Goal: Transaction & Acquisition: Purchase product/service

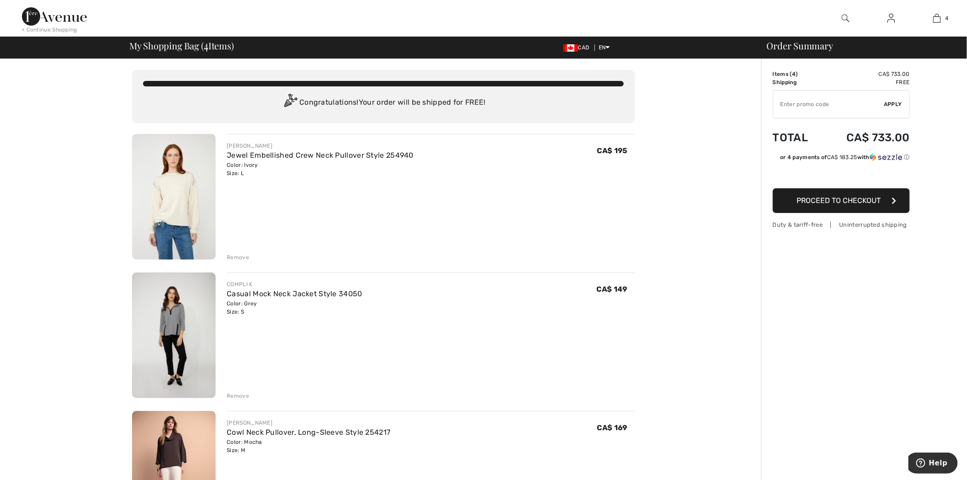
click at [801, 112] on input "TEXT" at bounding box center [829, 104] width 111 height 27
type input "SALEAVENUE"
click at [890, 104] on span "Apply" at bounding box center [894, 104] width 18 height 8
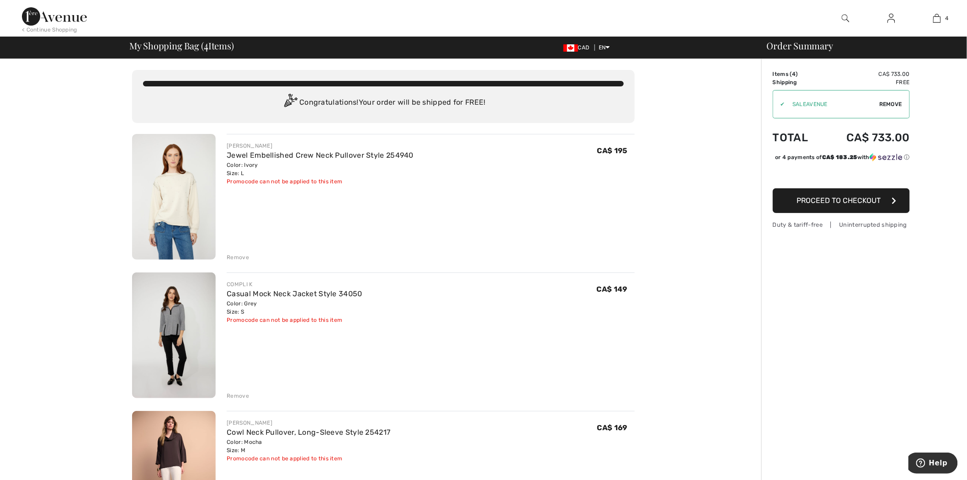
click at [29, 10] on img at bounding box center [54, 16] width 65 height 18
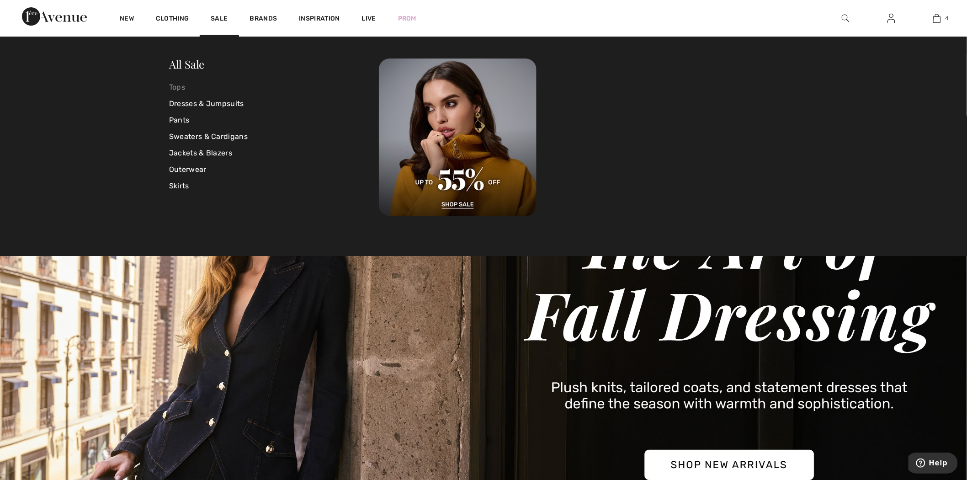
click at [179, 84] on link "Tops" at bounding box center [274, 87] width 210 height 16
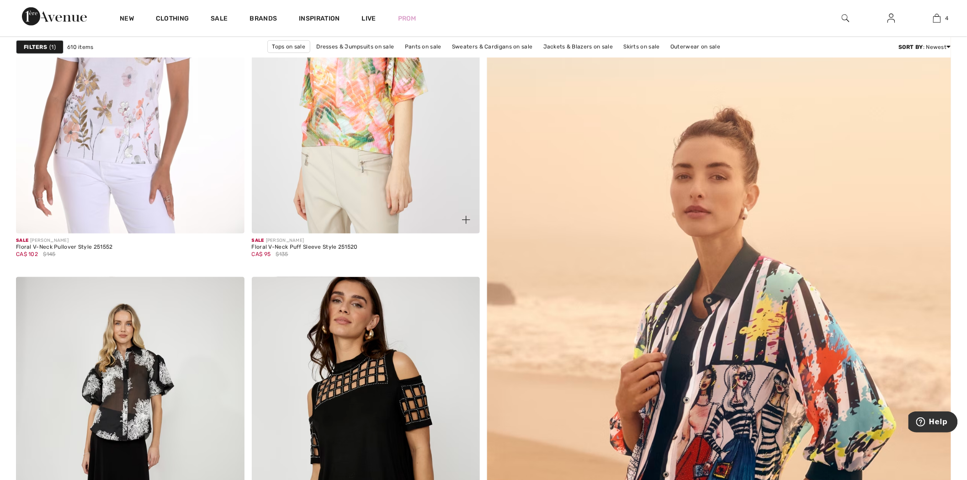
click at [424, 176] on img at bounding box center [366, 62] width 229 height 342
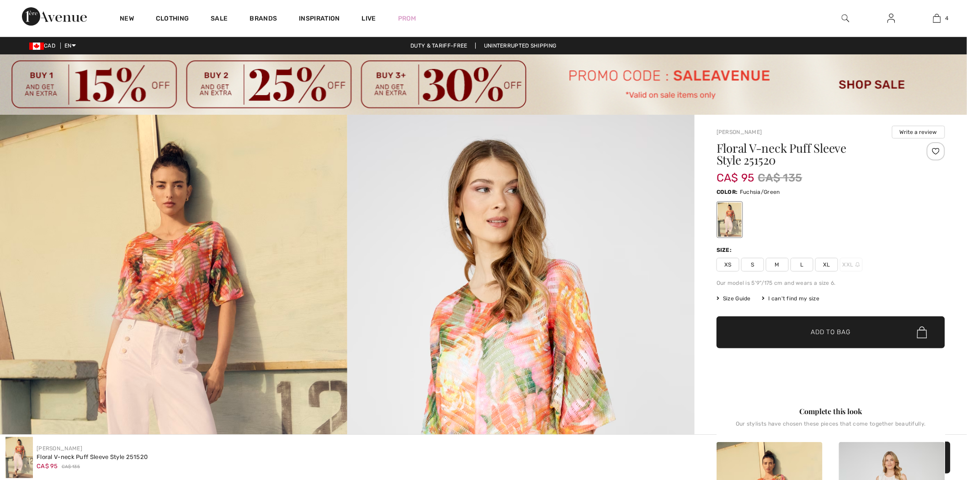
click at [776, 262] on span "M" at bounding box center [777, 265] width 23 height 14
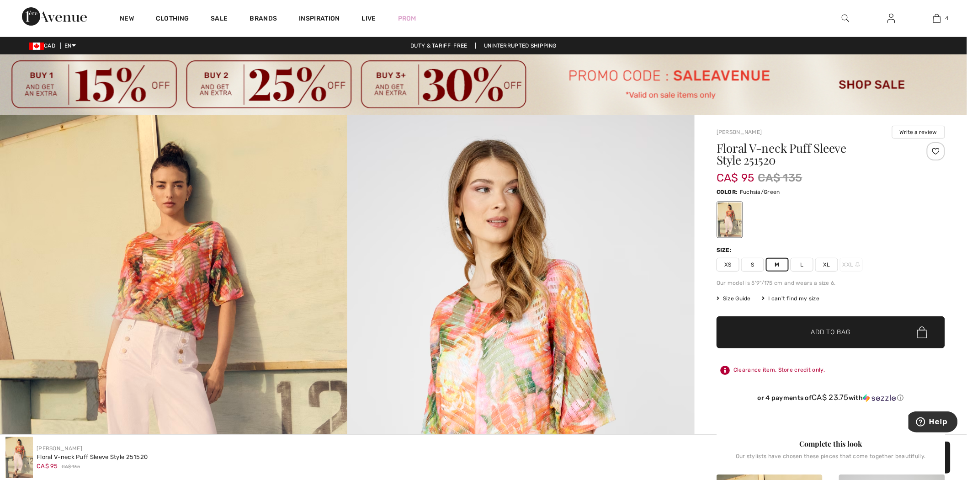
click at [810, 336] on span "✔ Added to Bag" at bounding box center [818, 333] width 56 height 10
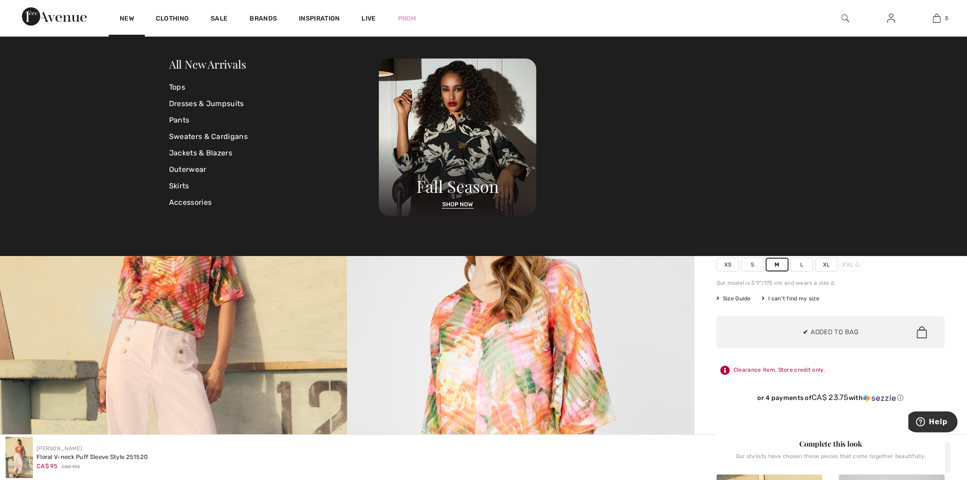
scroll to position [242, 0]
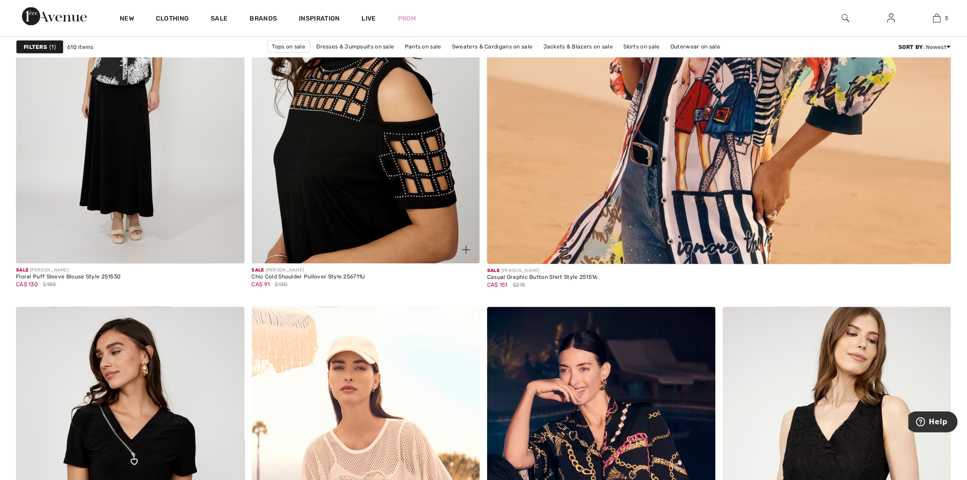
click at [420, 159] on img at bounding box center [366, 92] width 229 height 342
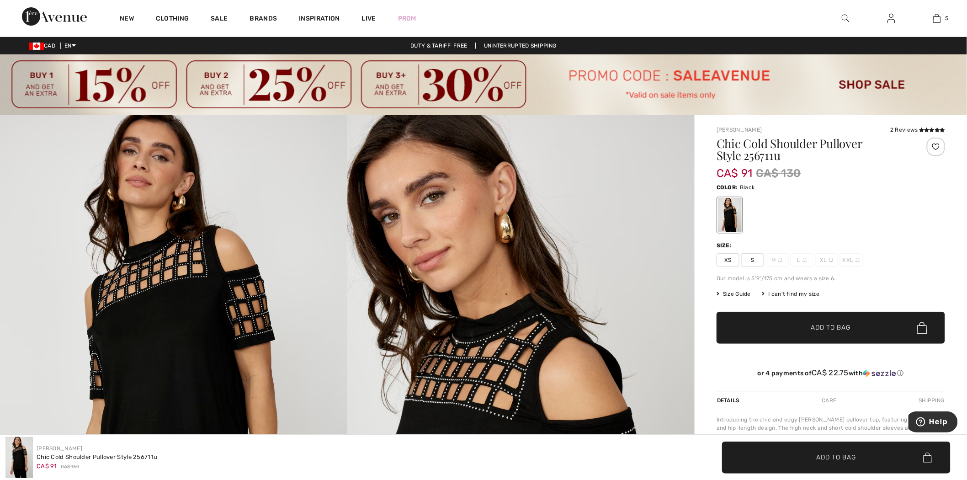
click at [754, 259] on span "S" at bounding box center [753, 260] width 23 height 14
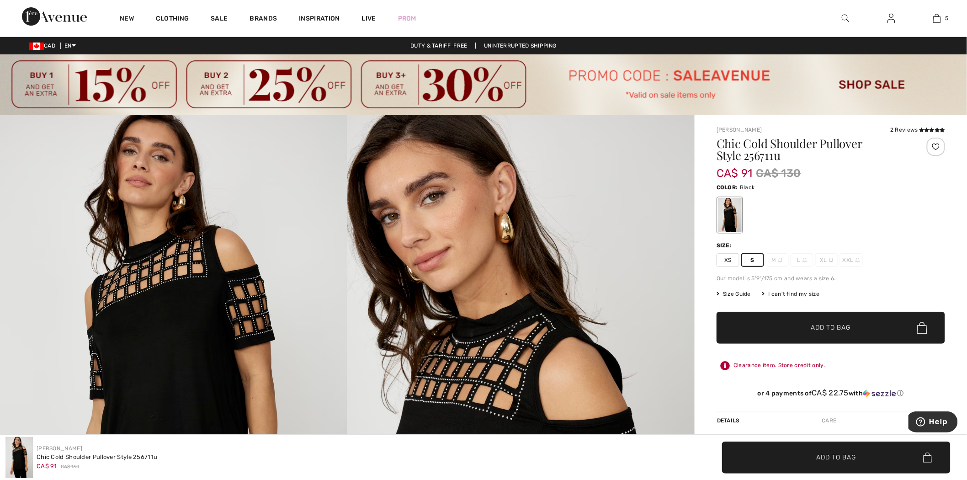
click at [850, 331] on span "Add to Bag" at bounding box center [830, 328] width 39 height 10
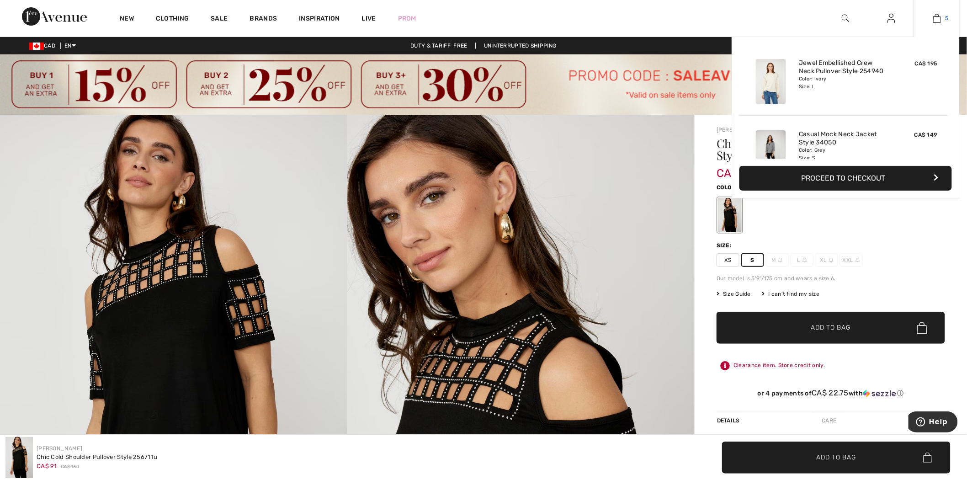
click at [937, 20] on img at bounding box center [938, 18] width 8 height 11
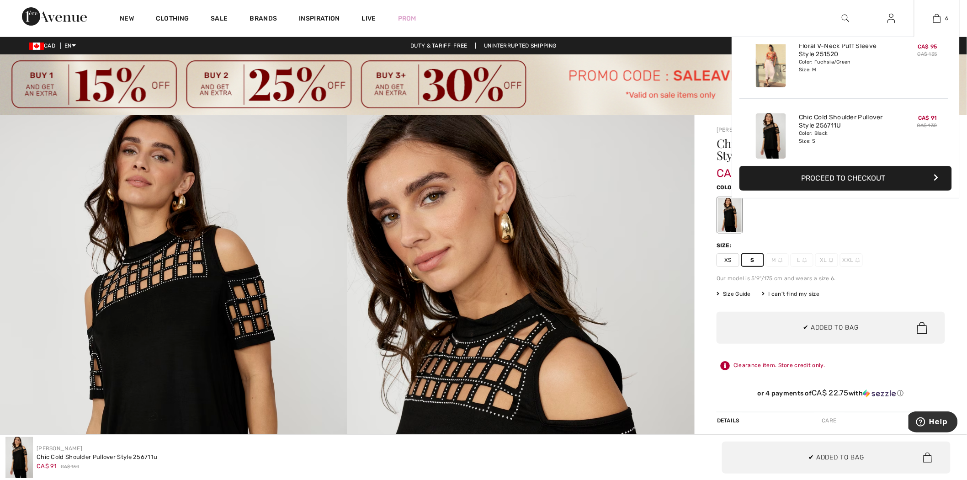
scroll to position [314, 0]
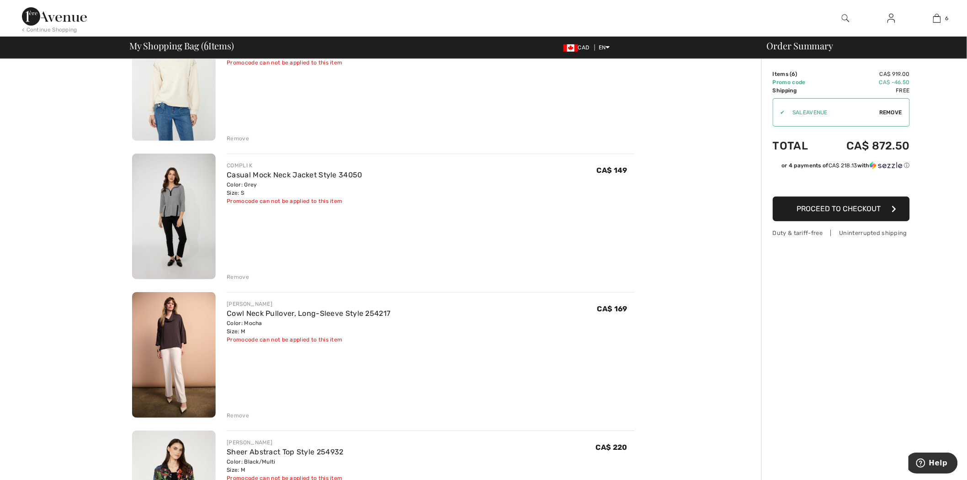
scroll to position [152, 0]
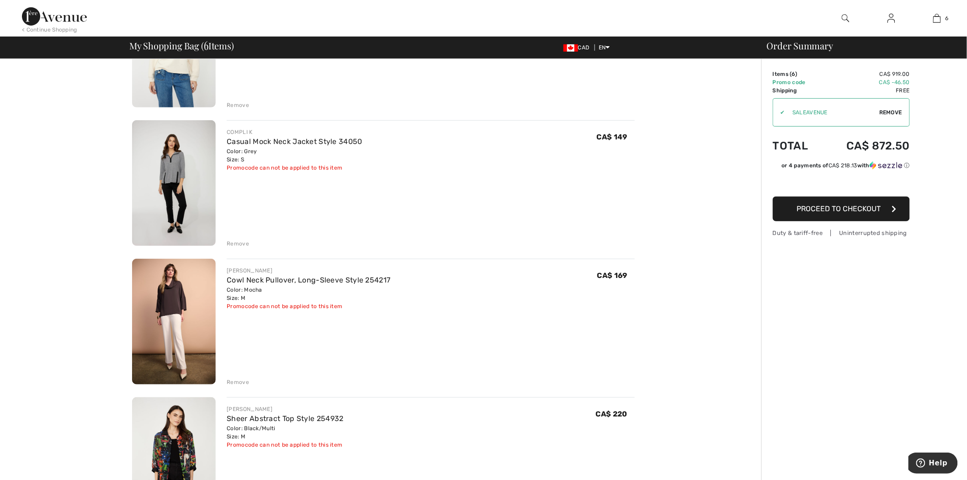
click at [572, 479] on div "[PERSON_NAME] Abstract Top Style 254932 Color: Black/Multi Size: M Final Sale P…" at bounding box center [431, 461] width 408 height 128
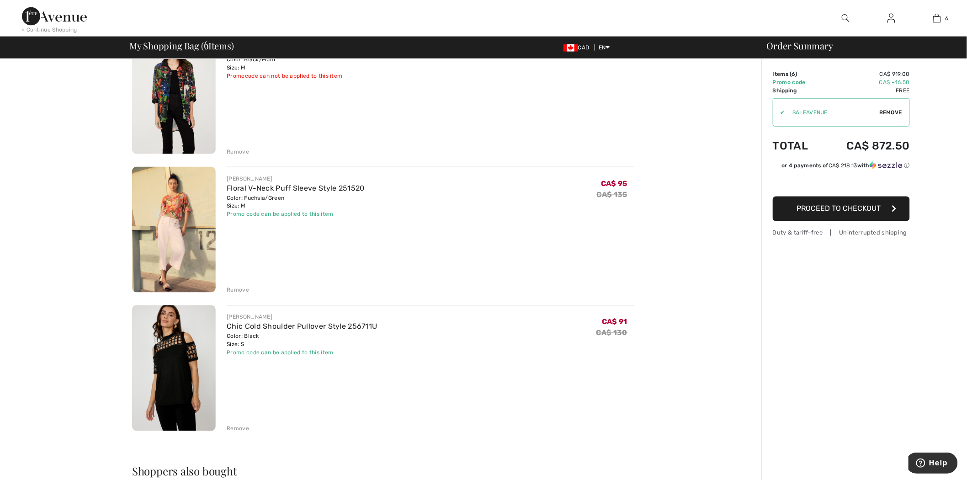
scroll to position [559, 0]
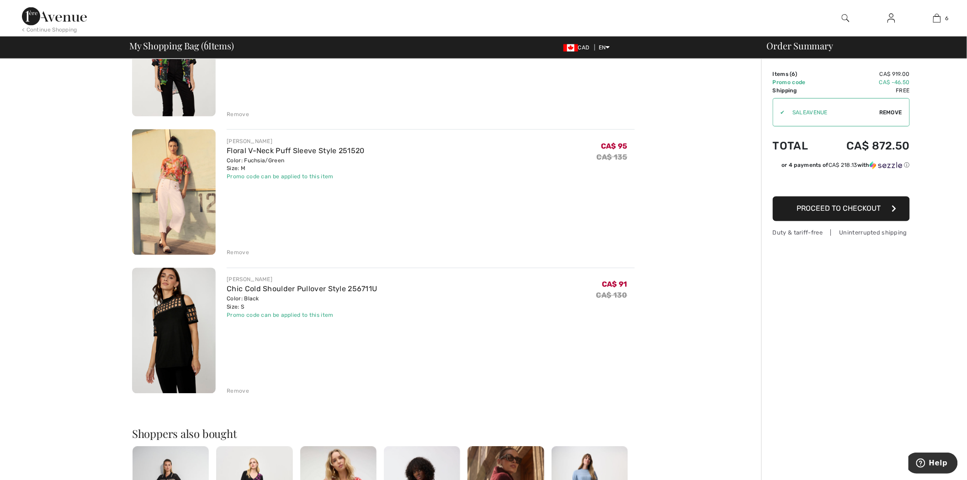
click at [938, 244] on div "Order Summary Details Items ( 6 ) CA$ 919.00 Promo code CA$ -46.50 Shipping Fre…" at bounding box center [865, 138] width 206 height 1277
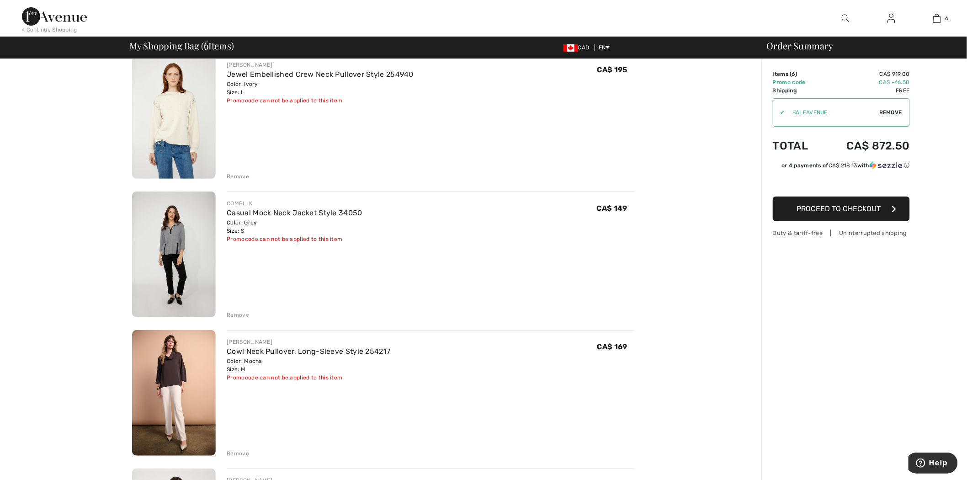
scroll to position [0, 0]
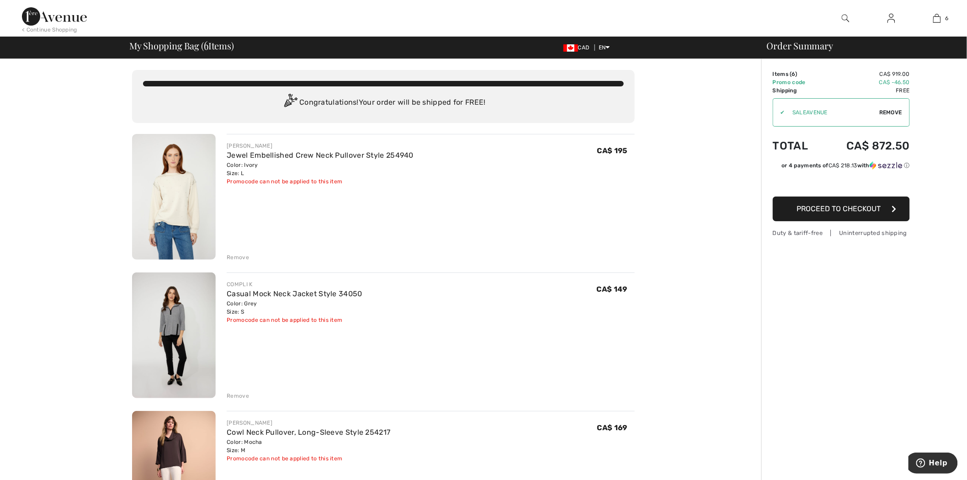
drag, startPoint x: 72, startPoint y: 11, endPoint x: 117, endPoint y: 4, distance: 46.4
click at [72, 11] on img at bounding box center [54, 16] width 65 height 18
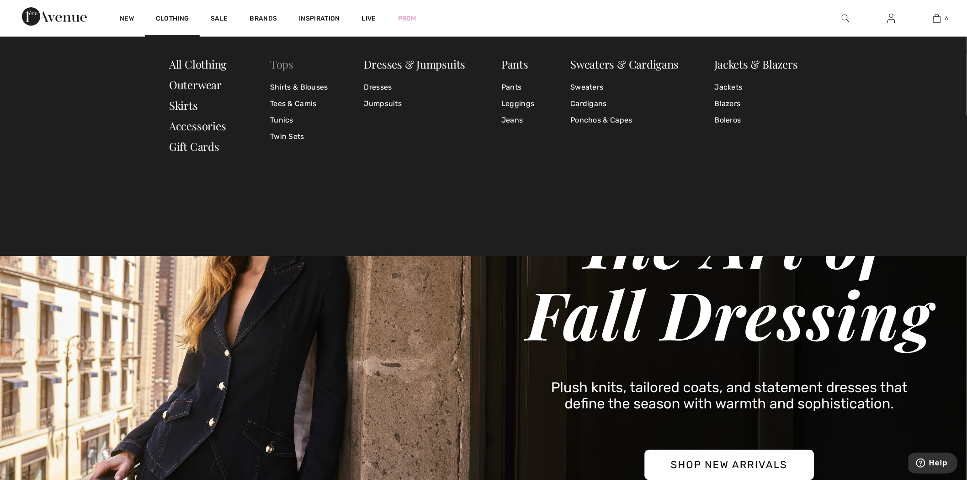
click at [280, 62] on link "Tops" at bounding box center [281, 64] width 23 height 15
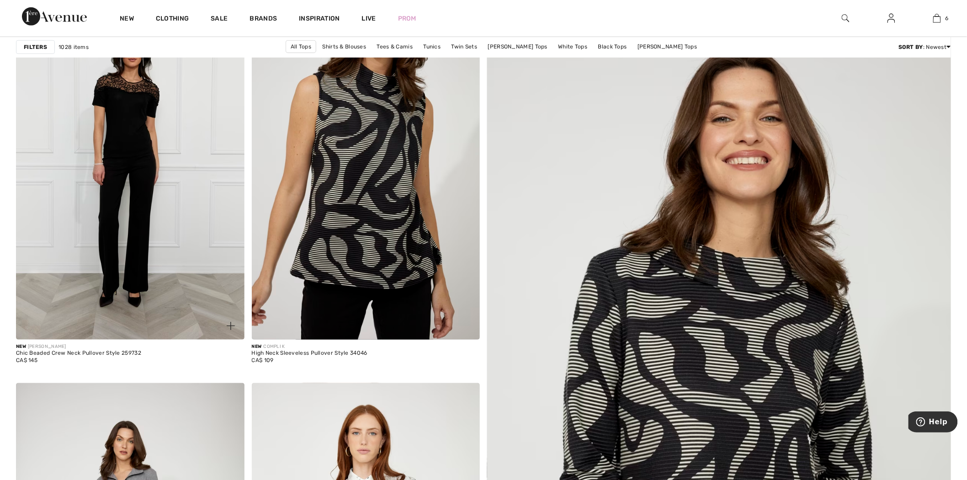
click at [179, 193] on img at bounding box center [130, 168] width 229 height 342
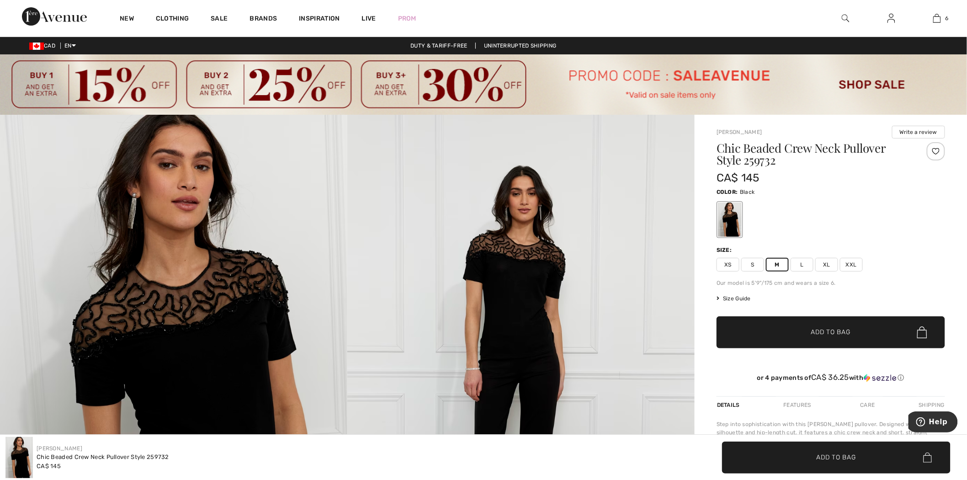
click at [844, 16] on img at bounding box center [846, 18] width 8 height 11
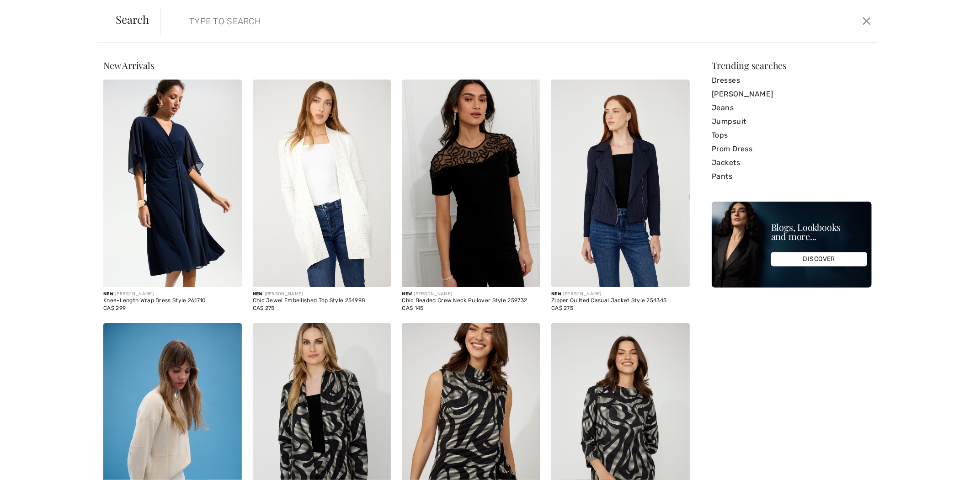
paste input "122560"
type input "122560"
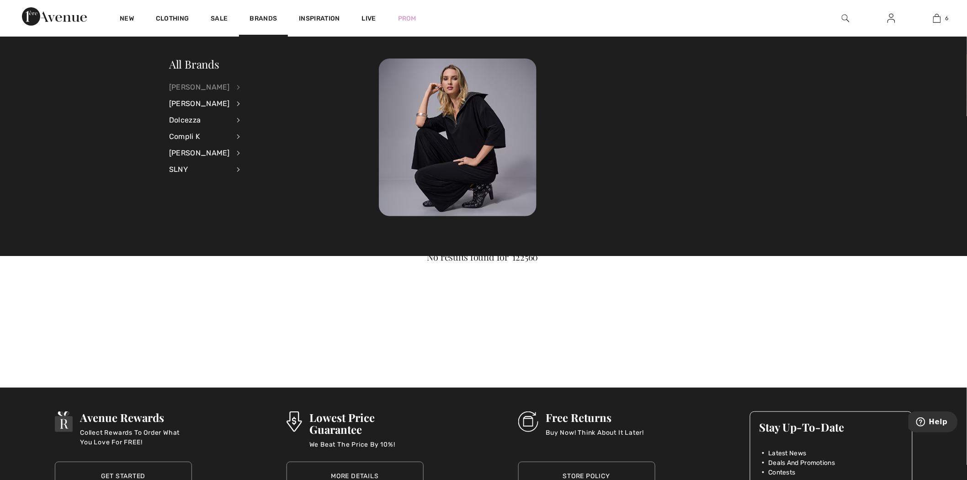
click at [229, 85] on div "[PERSON_NAME]" at bounding box center [199, 87] width 61 height 16
click at [261, 162] on link "Pants" at bounding box center [287, 162] width 71 height 15
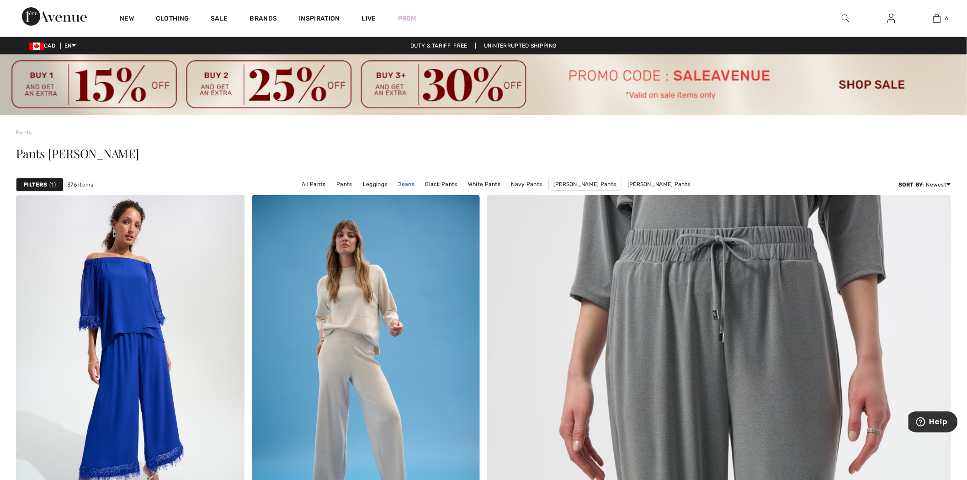
click at [411, 183] on link "Jeans" at bounding box center [407, 184] width 26 height 12
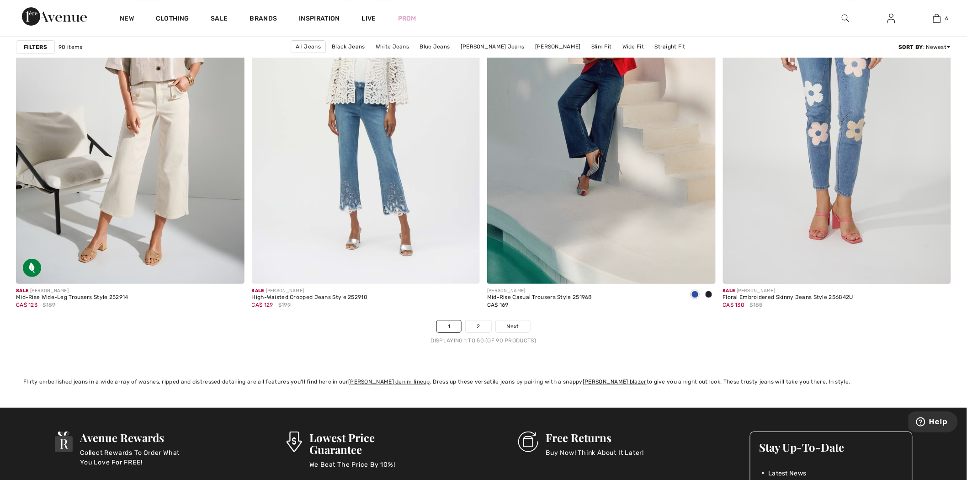
scroll to position [5892, 0]
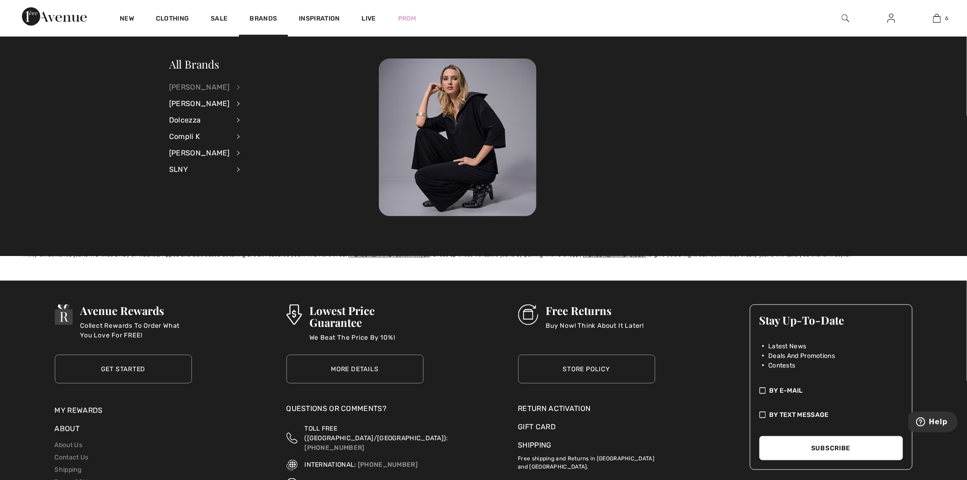
click at [229, 83] on li "[PERSON_NAME] View All Accessories Dresses & Jumpsuits Jackets & Blazers Outerw…" at bounding box center [210, 87] width 83 height 16
click at [229, 89] on li "[PERSON_NAME] View All Accessories Dresses & Jumpsuits Jackets & Blazers Outerw…" at bounding box center [210, 87] width 83 height 16
click at [230, 85] on div "[PERSON_NAME]" at bounding box center [199, 87] width 61 height 16
click at [256, 161] on link "Pants" at bounding box center [287, 162] width 71 height 15
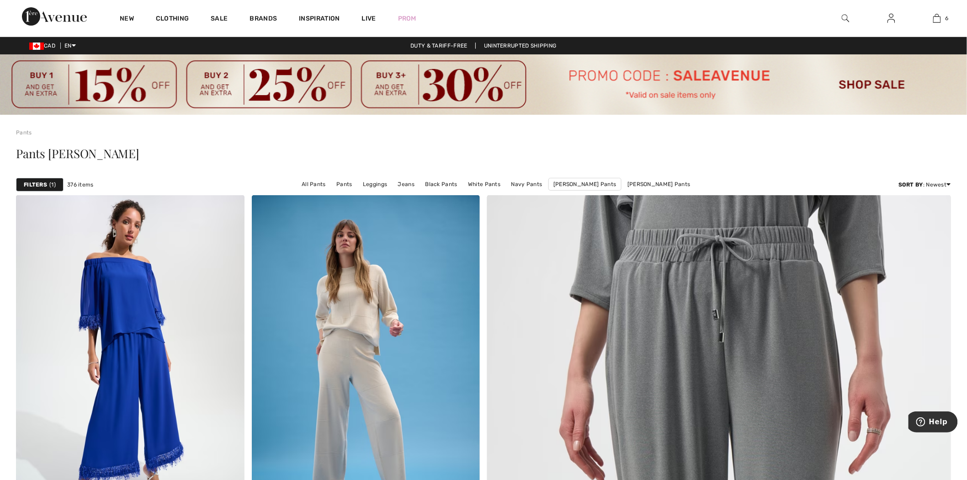
click at [56, 185] on div "Filters 1" at bounding box center [40, 185] width 48 height 14
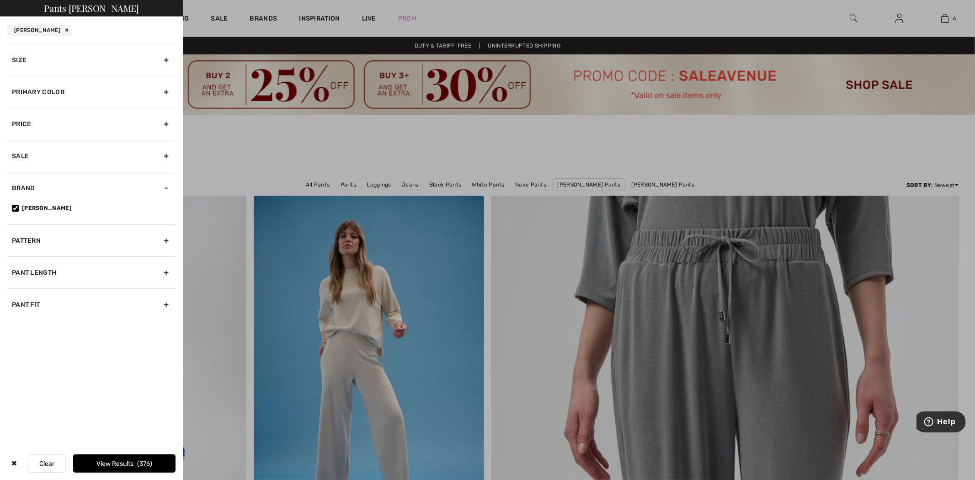
click at [52, 69] on div "Size" at bounding box center [91, 60] width 168 height 32
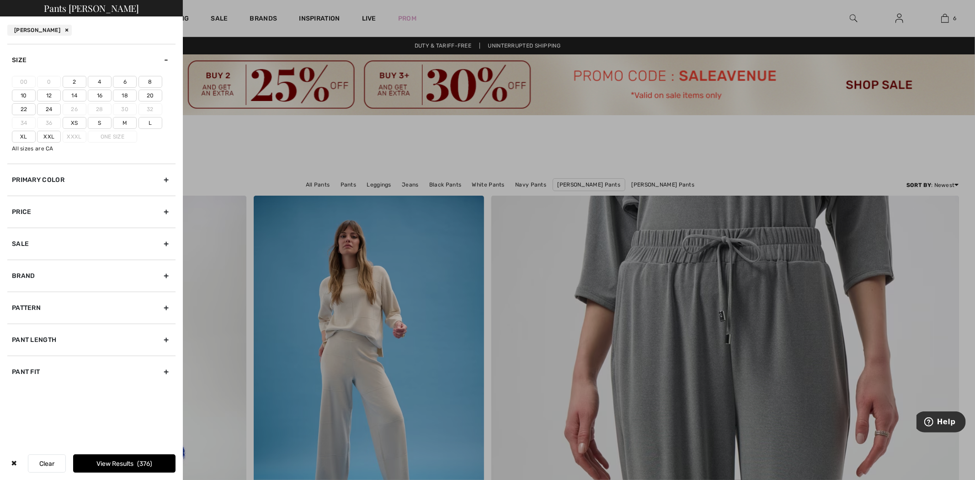
click at [21, 96] on label "10" at bounding box center [24, 96] width 24 height 12
click at [0, 0] on input"] "10" at bounding box center [0, 0] width 0 height 0
click at [127, 460] on button "View Results 169" at bounding box center [124, 463] width 102 height 18
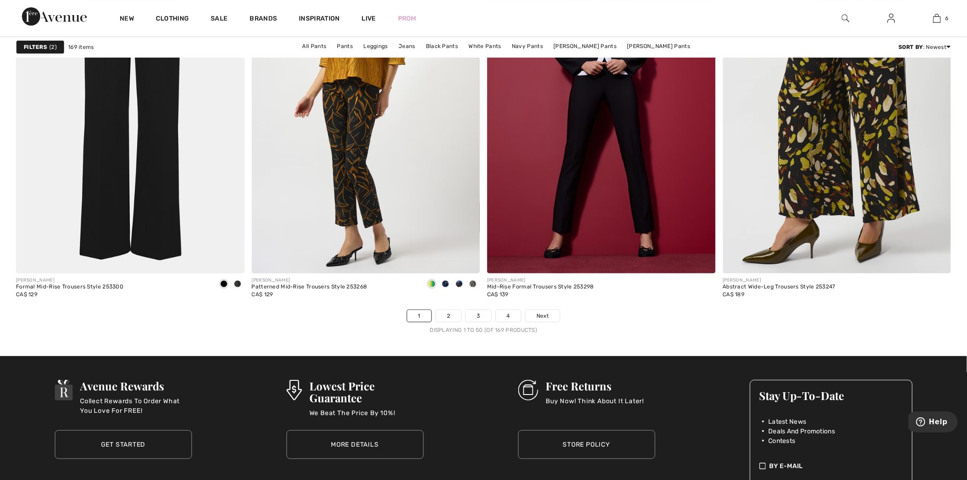
scroll to position [5892, 0]
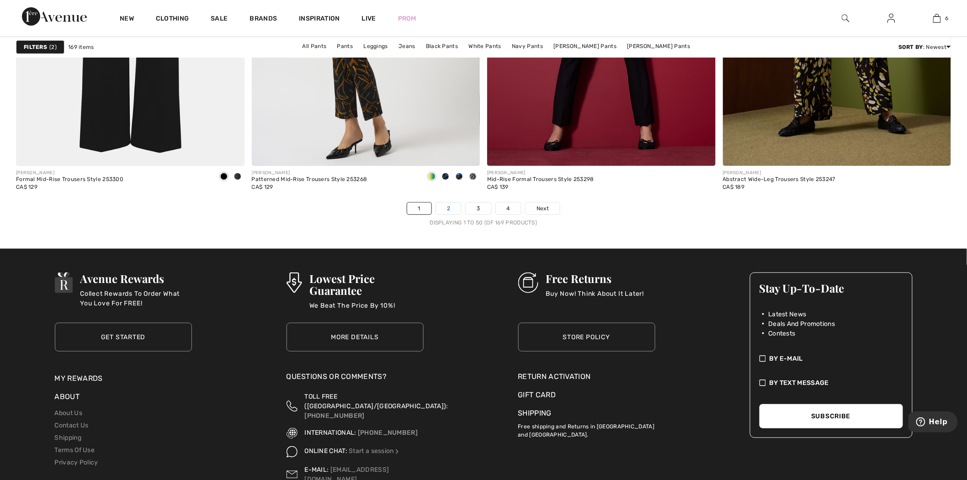
click at [454, 210] on link "2" at bounding box center [448, 209] width 25 height 12
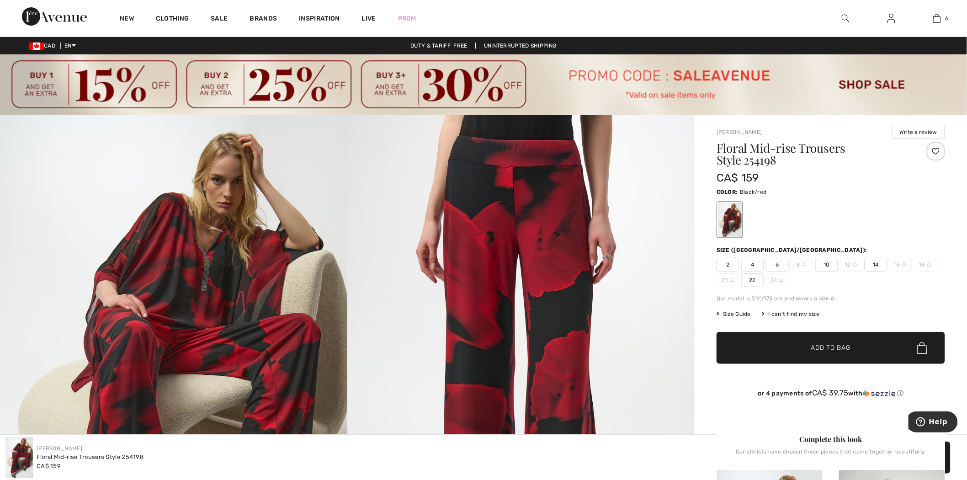
click at [848, 20] on img at bounding box center [846, 18] width 8 height 11
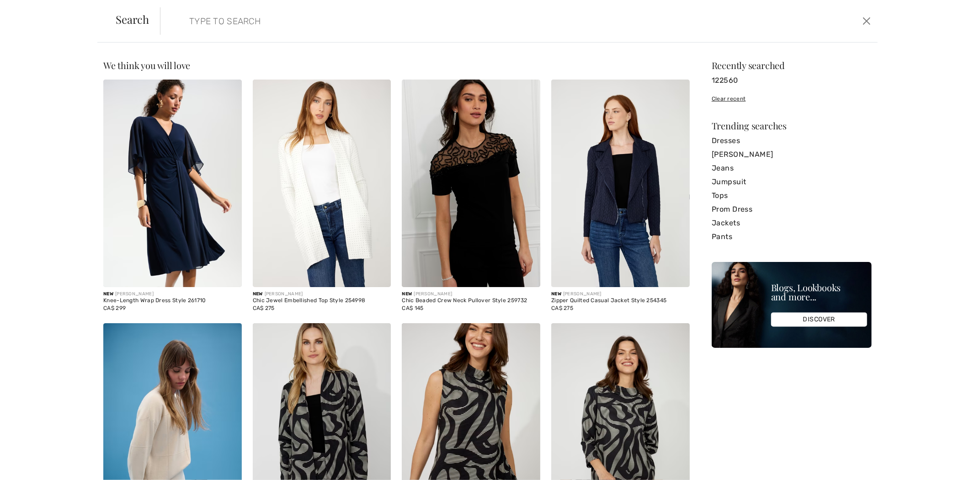
paste input "251221"
type input "251221"
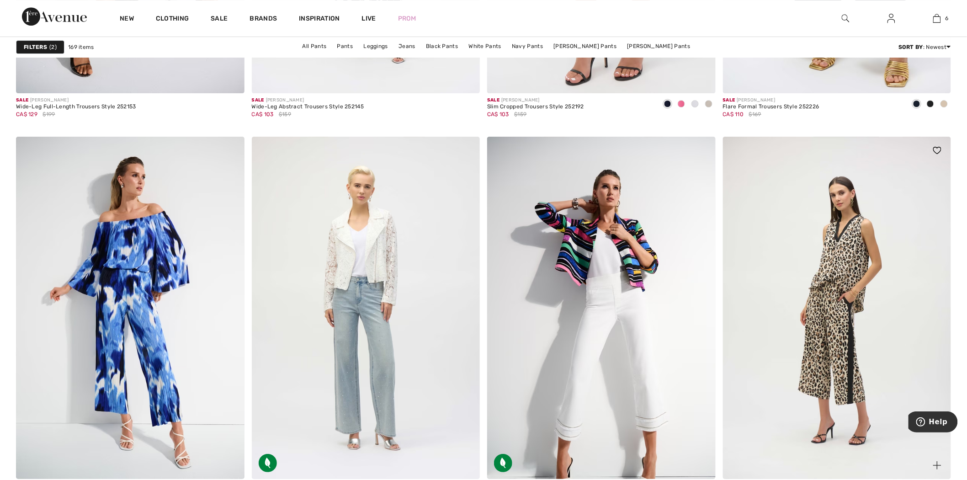
scroll to position [5740, 0]
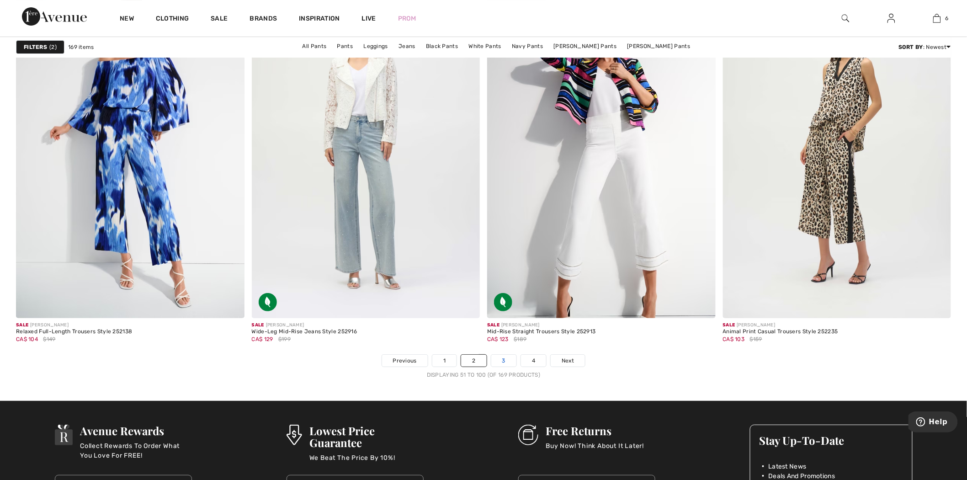
click at [504, 364] on link "3" at bounding box center [503, 361] width 25 height 12
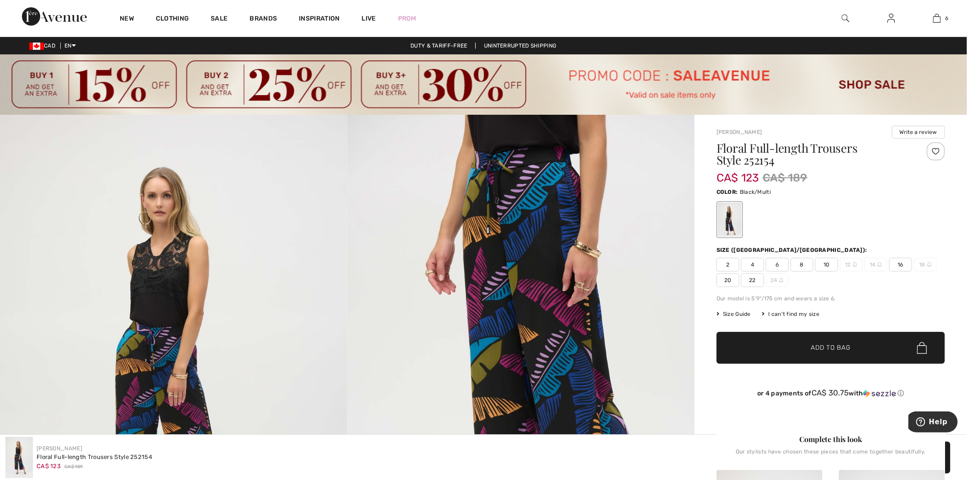
click at [758, 157] on h1 "Floral Full-length Trousers Style 252154" at bounding box center [812, 154] width 191 height 24
copy h1 "252154"
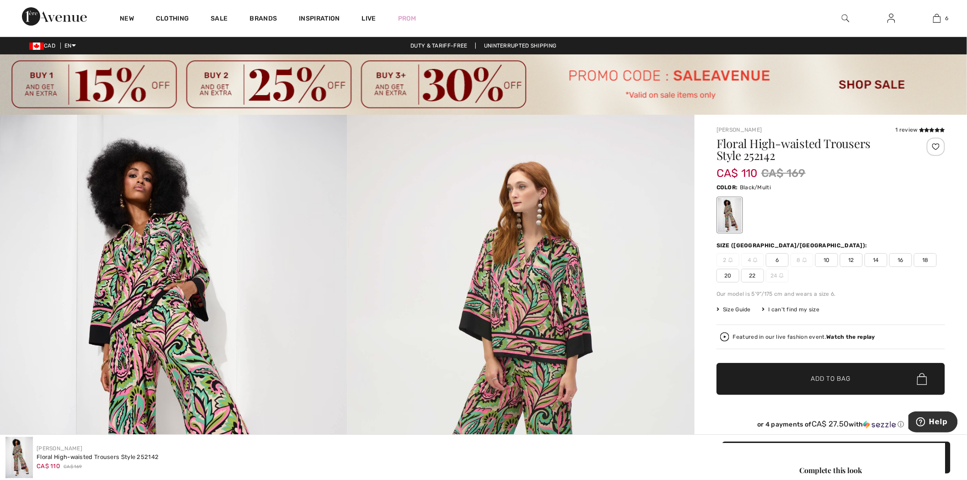
click at [764, 158] on h1 "Floral High-waisted Trousers Style 252142" at bounding box center [812, 150] width 191 height 24
copy h1 "252142"
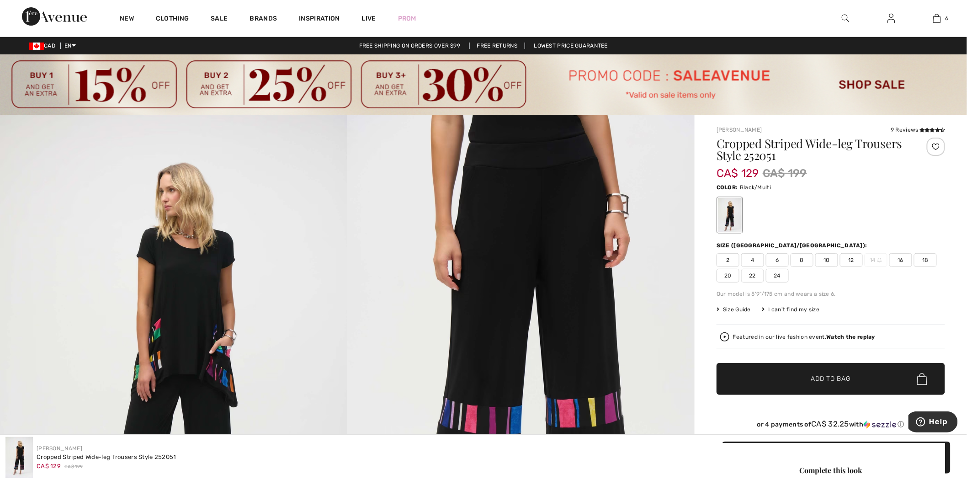
click at [762, 156] on h1 "Cropped Striped Wide-leg Trousers Style 252051" at bounding box center [812, 150] width 191 height 24
copy h1 "252051"
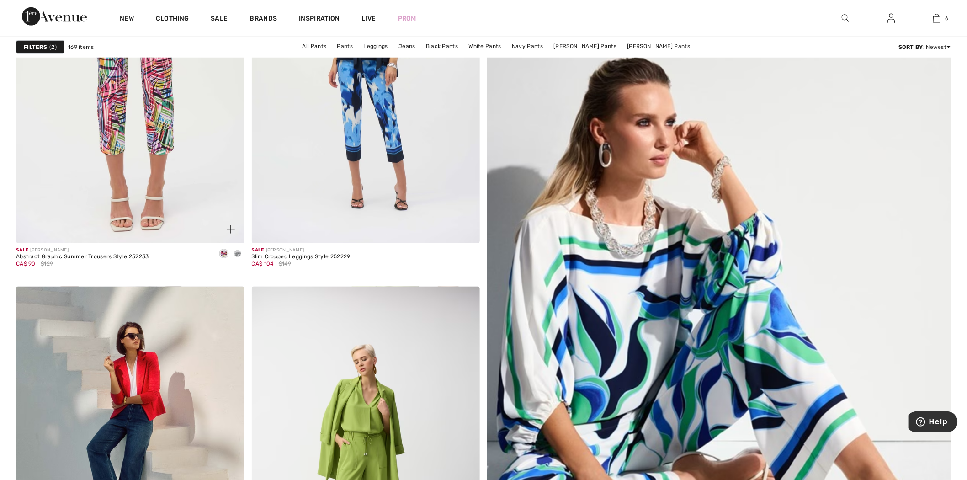
scroll to position [152, 0]
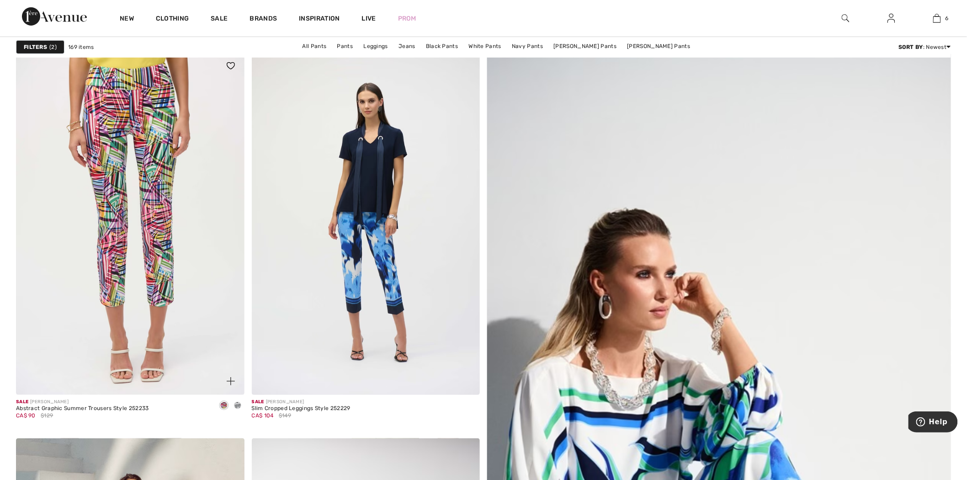
click at [143, 158] on img at bounding box center [130, 223] width 229 height 342
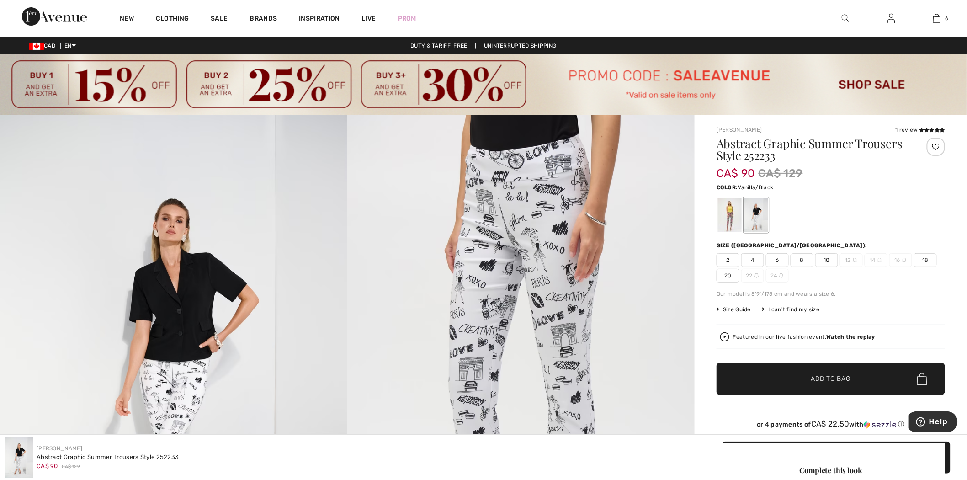
click at [755, 156] on h1 "Abstract Graphic Summer Trousers Style 252233" at bounding box center [812, 150] width 191 height 24
copy h1 "252233"
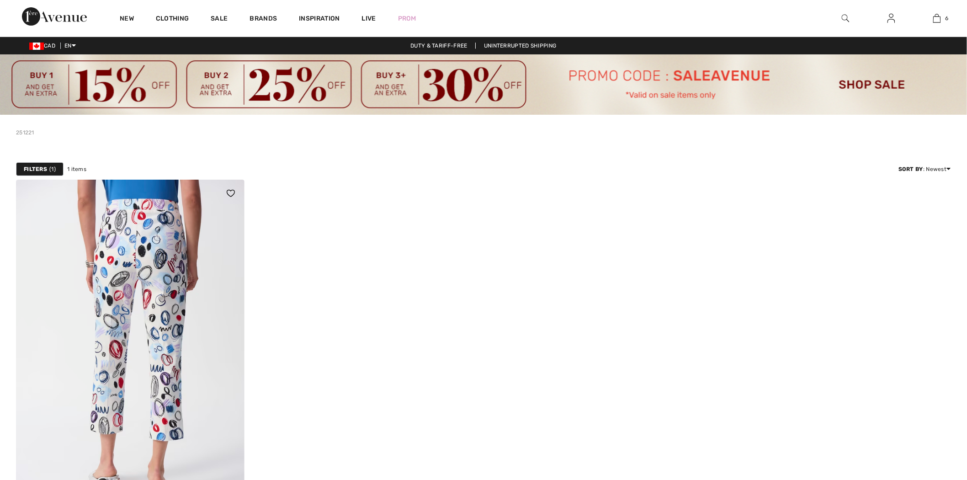
click at [162, 249] on img at bounding box center [130, 351] width 229 height 342
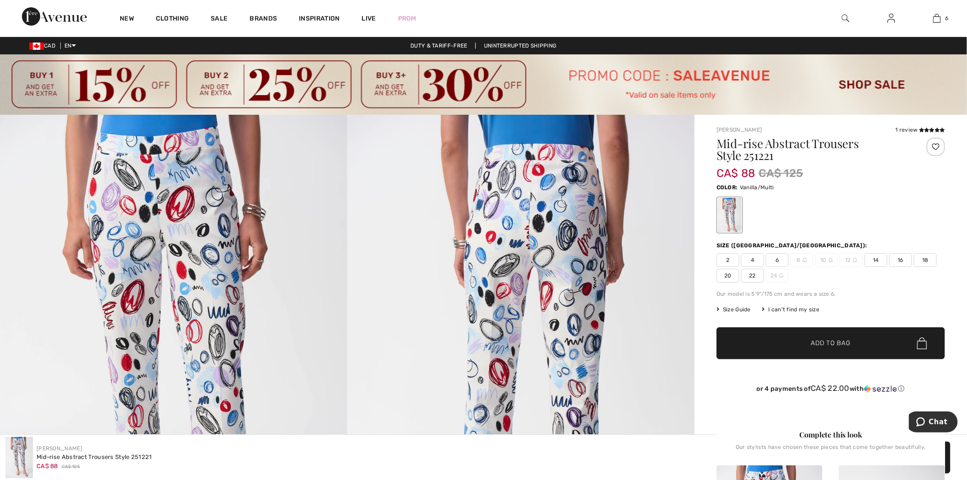
click at [844, 16] on img at bounding box center [846, 18] width 8 height 11
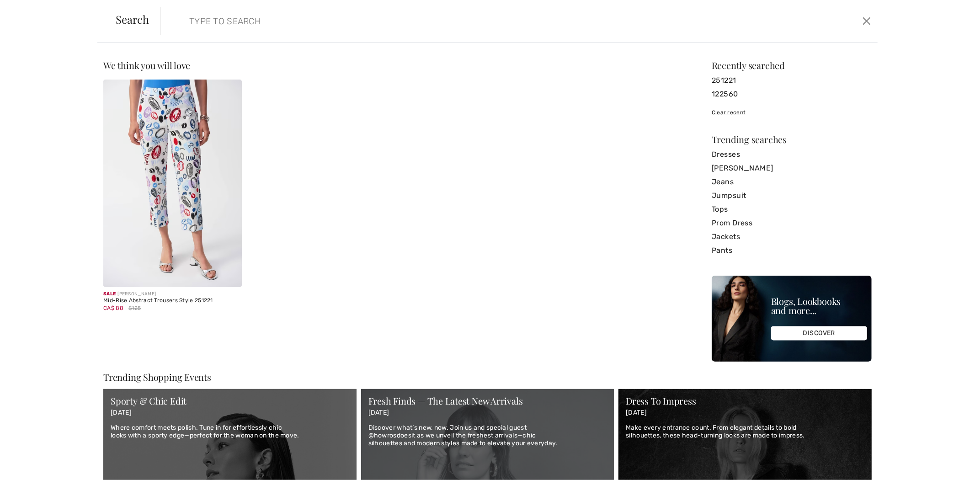
paste input "251256"
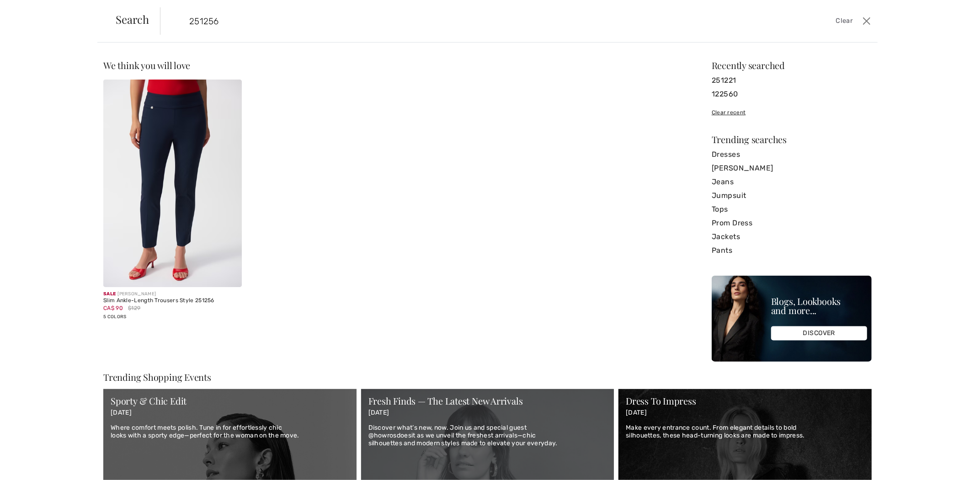
type input "251256"
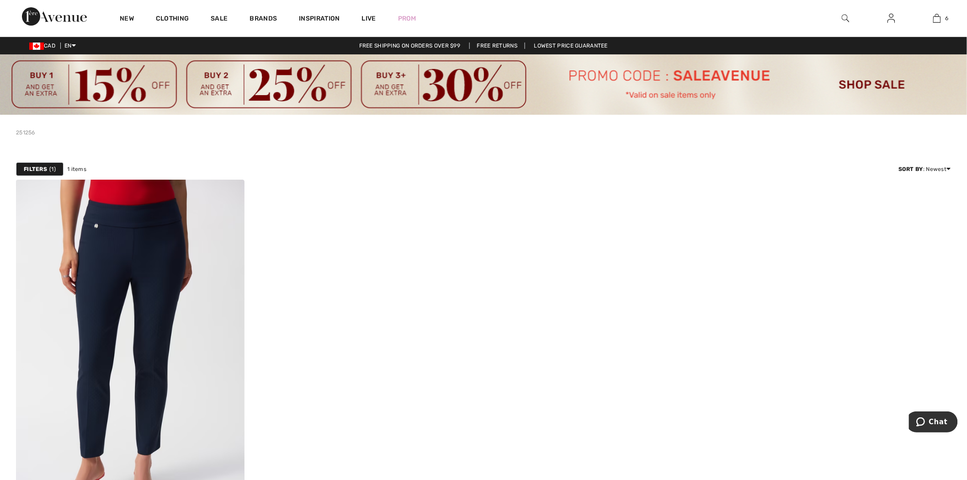
click at [72, 11] on img at bounding box center [54, 16] width 65 height 18
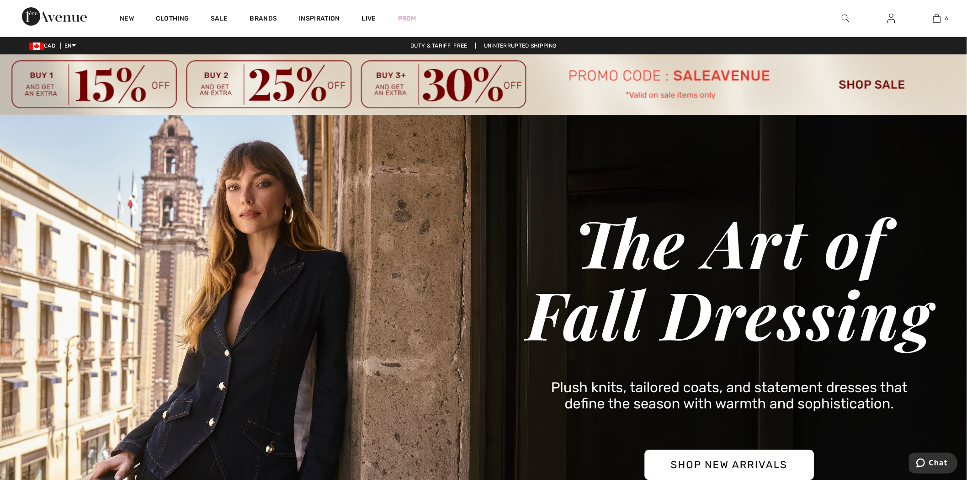
drag, startPoint x: 699, startPoint y: 20, endPoint x: 710, endPoint y: 12, distance: 12.8
click at [699, 20] on div "New Clothing Sale Brands Inspiration Live Prom 6 Added to Bag [PERSON_NAME] Jew…" at bounding box center [483, 18] width 967 height 37
click at [709, 14] on div "New Clothing Sale Brands Inspiration Live Prom 6 Added to Bag [PERSON_NAME] Jew…" at bounding box center [483, 18] width 967 height 37
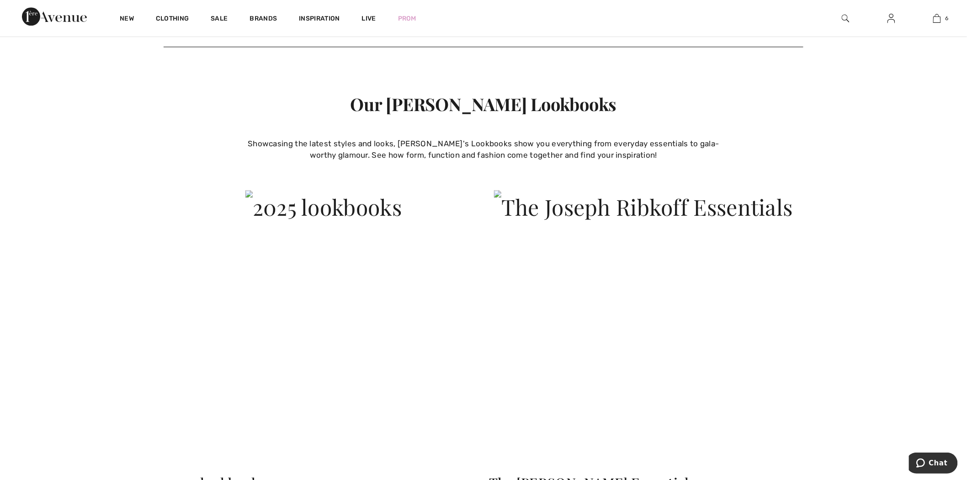
scroll to position [3623, 0]
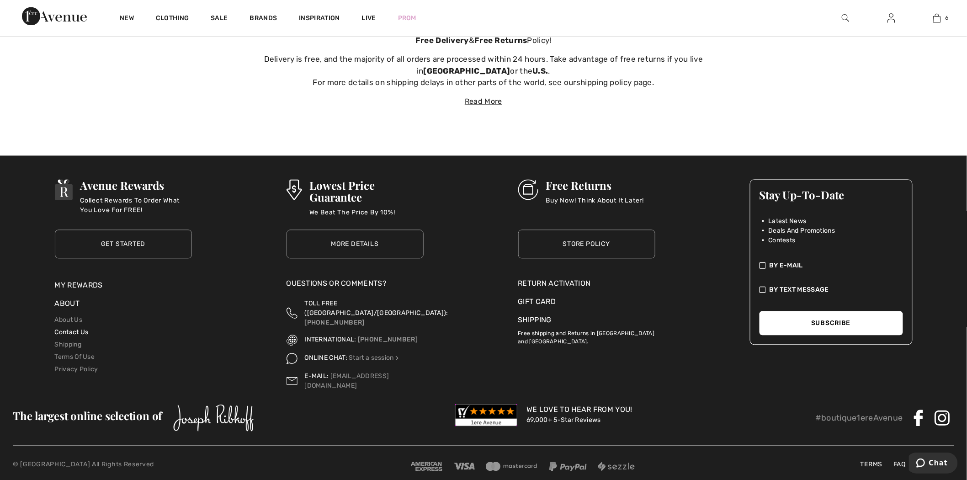
click at [62, 335] on link "Contact Us" at bounding box center [72, 333] width 34 height 8
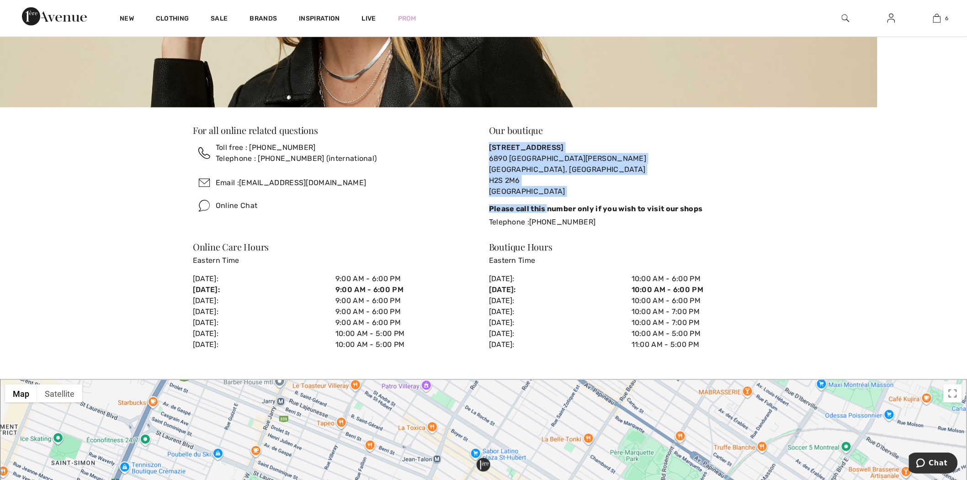
drag, startPoint x: 487, startPoint y: 144, endPoint x: 544, endPoint y: 198, distance: 78.9
click at [546, 198] on div "Our boutique [STREET_ADDRESS][PERSON_NAME] Please call this number only if you …" at bounding box center [632, 176] width 296 height 117
click at [486, 175] on div "Our boutique [STREET_ADDRESS][PERSON_NAME] Please call this number only if you …" at bounding box center [632, 176] width 296 height 117
drag, startPoint x: 490, startPoint y: 146, endPoint x: 368, endPoint y: 2, distance: 189.1
click at [531, 197] on div "Our boutique 1ère Avenue 6890 St-Hubert Montreal, Quebec H2S 2M6 Canada Please …" at bounding box center [632, 176] width 296 height 117
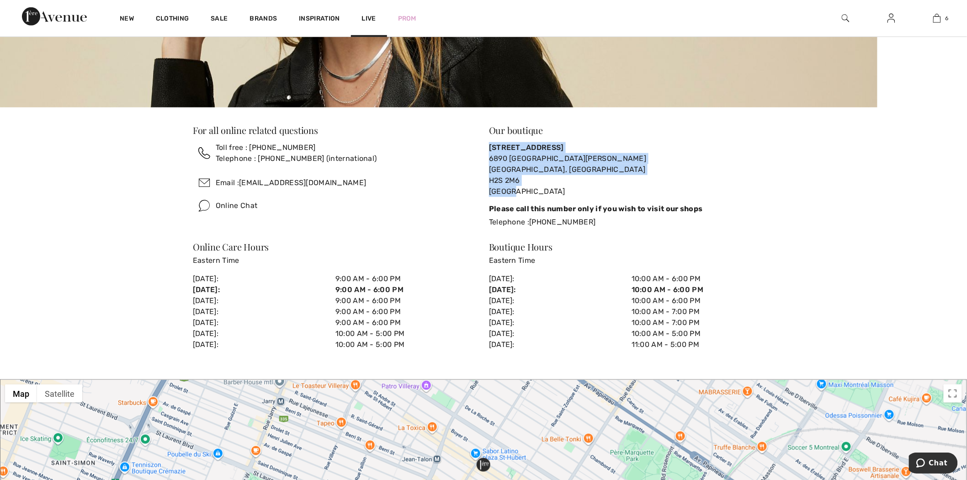
copy div "1ère Avenue 6890 St-Hubert Montreal, Quebec H2S 2M6 Canada"
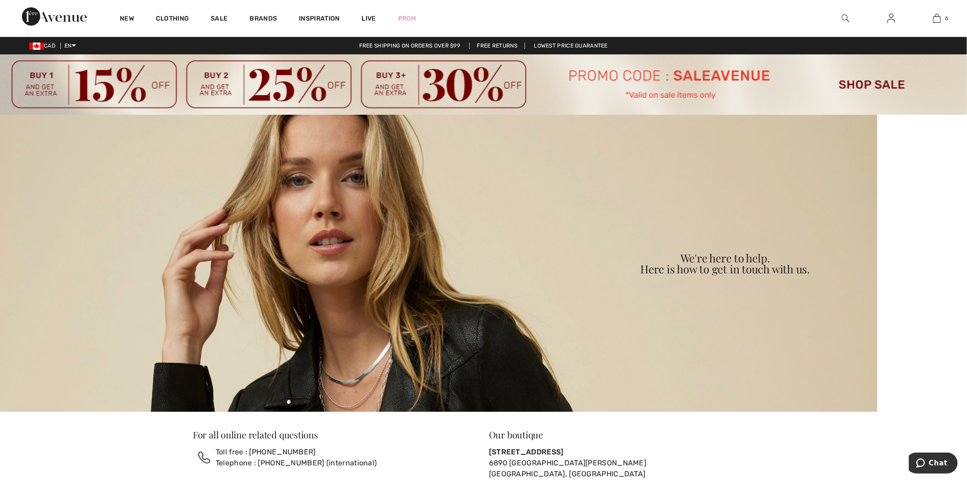
drag, startPoint x: 947, startPoint y: 182, endPoint x: 880, endPoint y: 170, distance: 67.4
click at [939, 180] on div at bounding box center [483, 263] width 967 height 297
click at [47, 27] on div "New Clothing Sale Brands Inspiration Live Prom 6 Added to Bag Frank Lyman Jewel…" at bounding box center [483, 18] width 967 height 37
drag, startPoint x: 50, startPoint y: 20, endPoint x: 128, endPoint y: 1, distance: 80.4
click at [49, 20] on img at bounding box center [54, 16] width 65 height 18
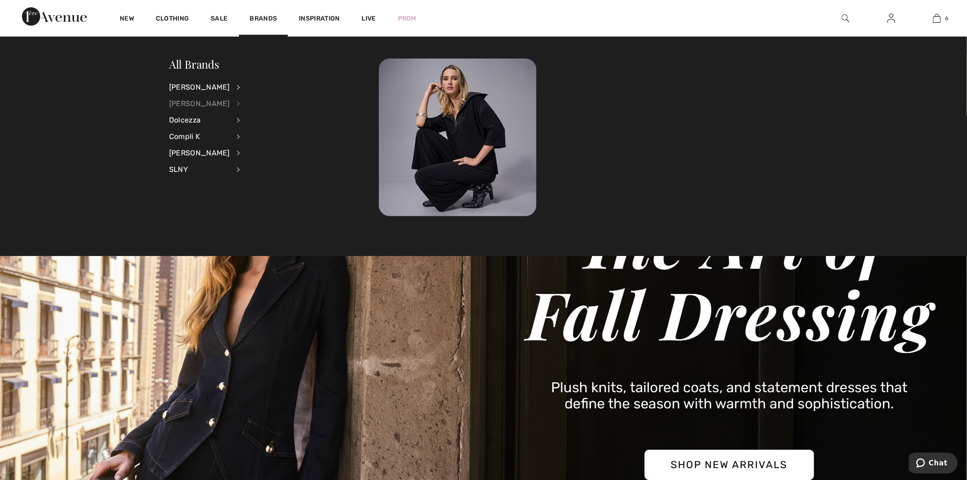
click at [208, 99] on div "[PERSON_NAME]" at bounding box center [199, 104] width 61 height 16
click at [258, 86] on link "View All" at bounding box center [287, 86] width 71 height 15
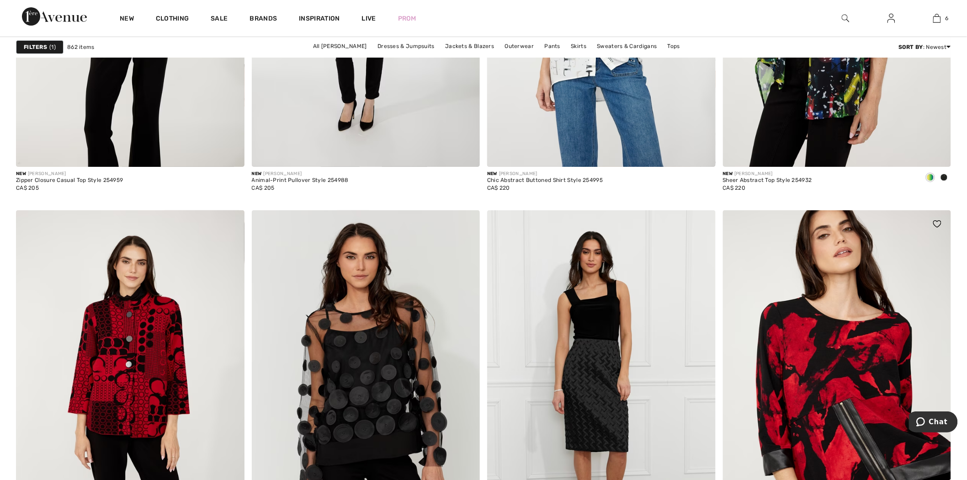
scroll to position [1676, 0]
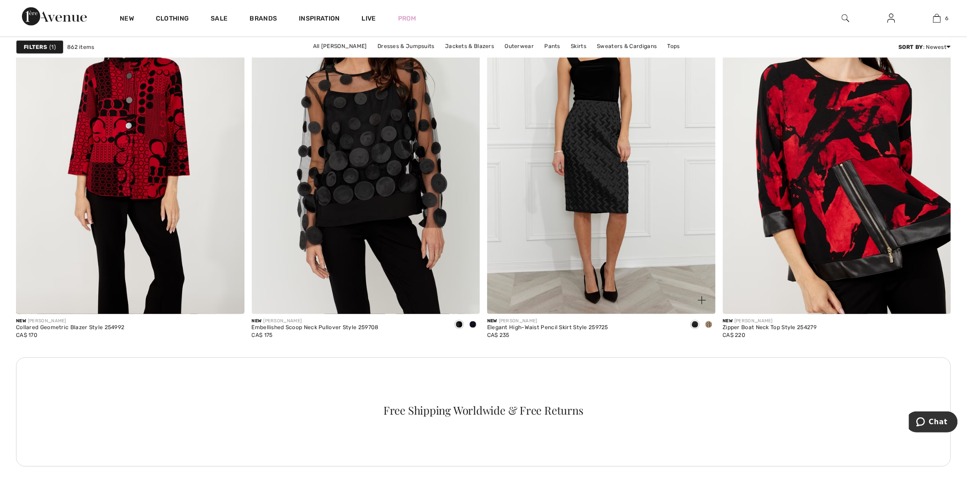
click at [613, 165] on img at bounding box center [601, 143] width 229 height 342
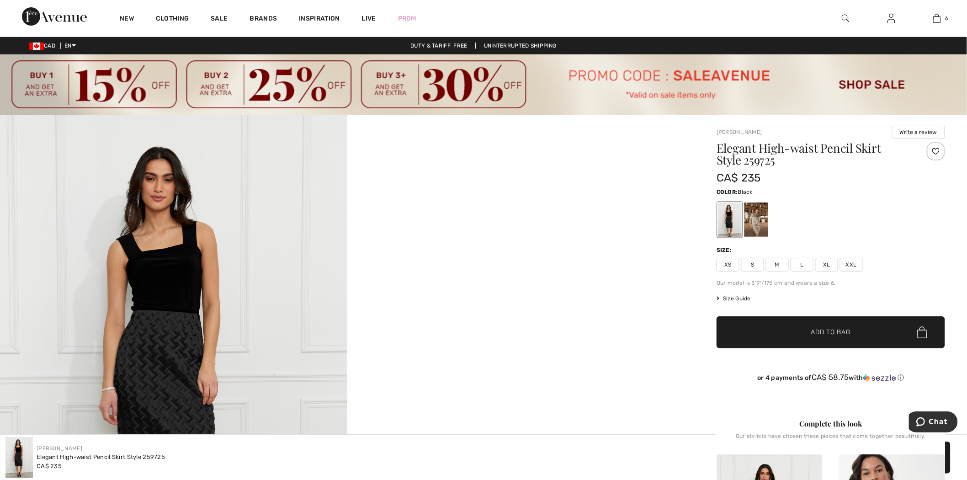
click at [763, 163] on h1 "Elegant High-waist Pencil Skirt Style 259725" at bounding box center [812, 154] width 191 height 24
copy h1 "259725"
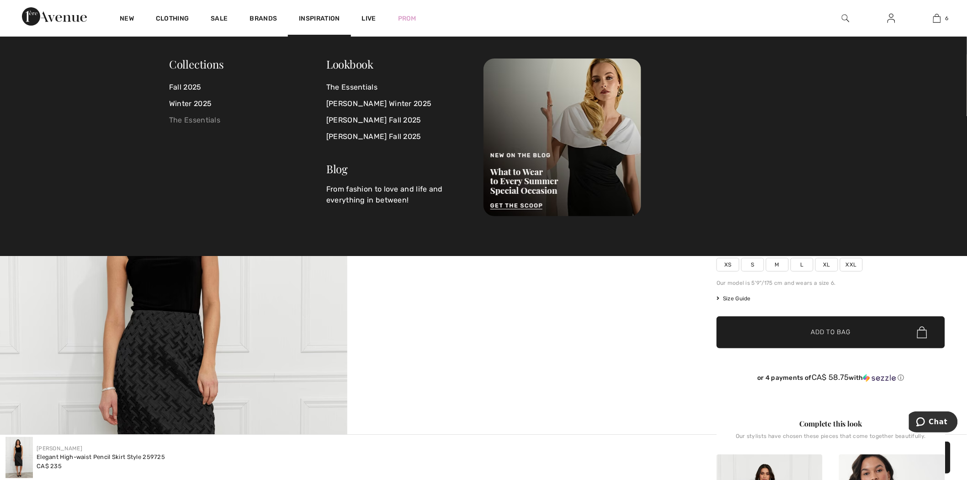
click at [209, 120] on link "The Essentials" at bounding box center [247, 120] width 157 height 16
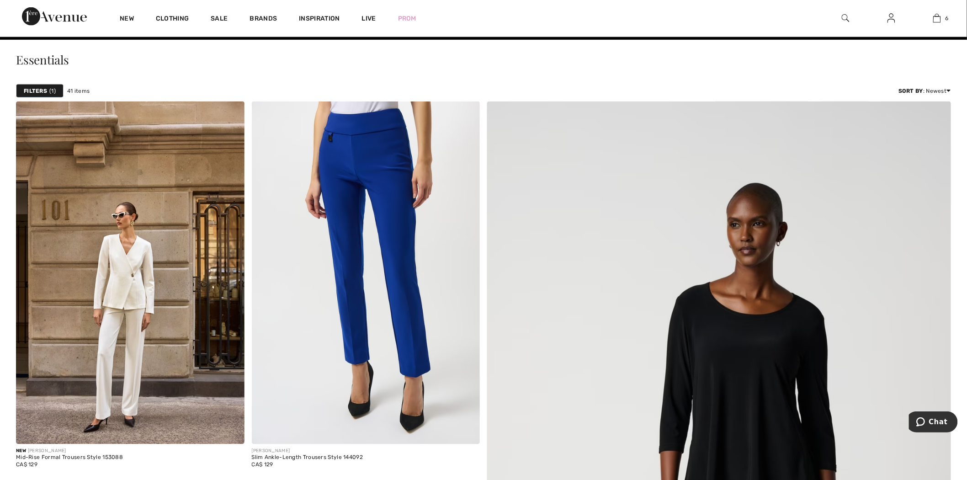
drag, startPoint x: 52, startPoint y: 152, endPoint x: 101, endPoint y: 154, distance: 49.9
click at [52, 95] on span "1" at bounding box center [52, 91] width 6 height 8
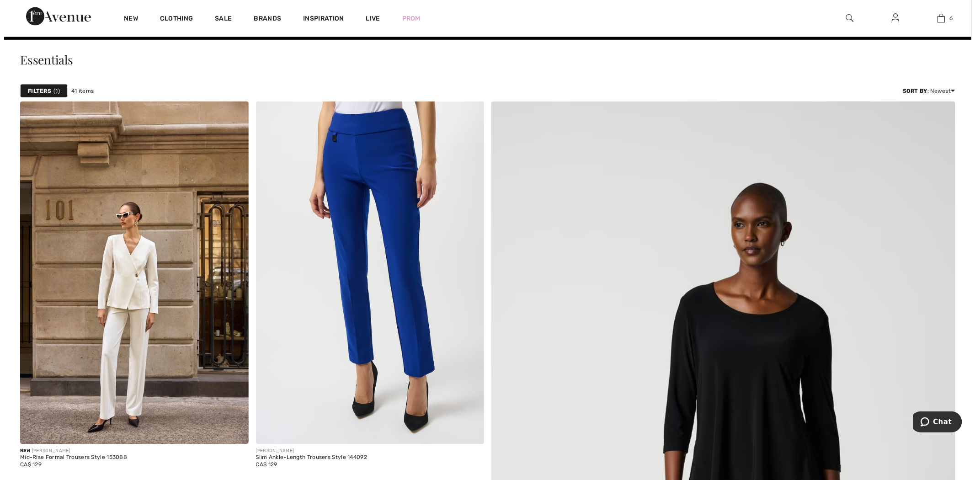
scroll to position [559, 0]
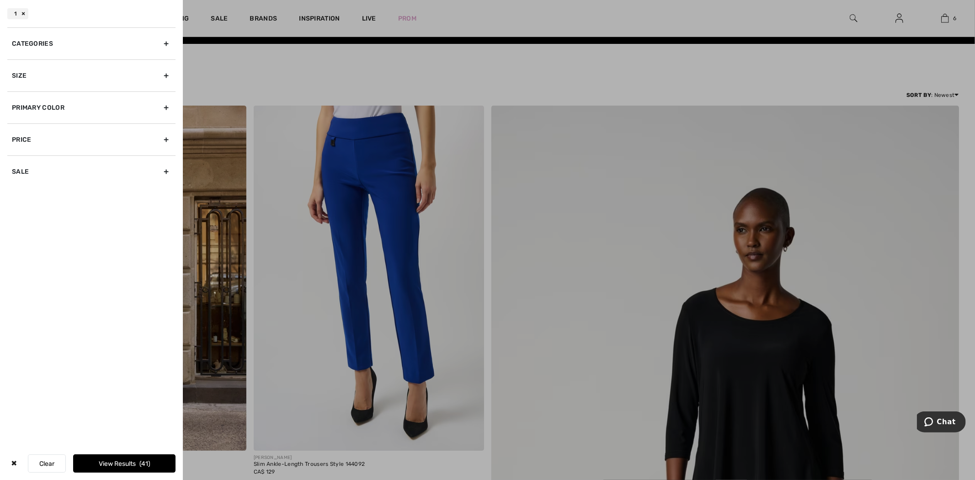
click at [65, 97] on div "Primary Color" at bounding box center [91, 107] width 168 height 32
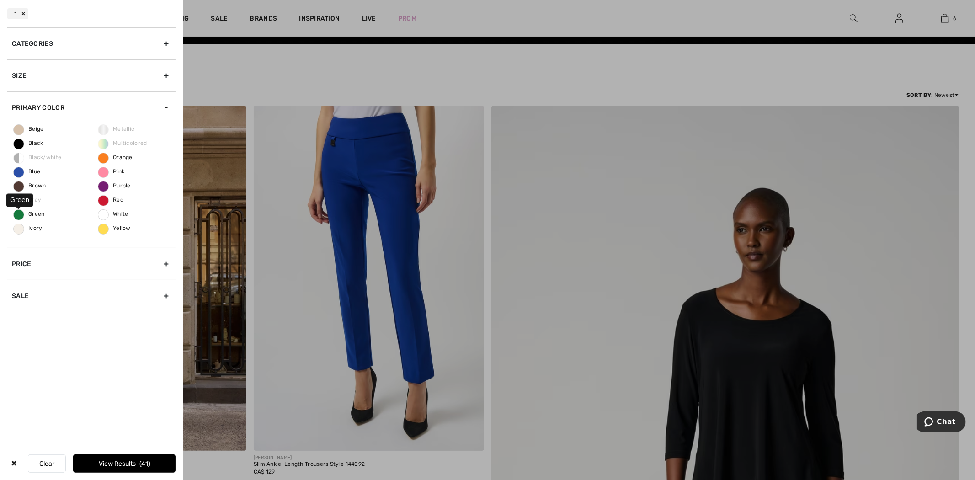
click at [36, 213] on span "Green" at bounding box center [29, 214] width 31 height 6
click at [0, 0] on input "Green" at bounding box center [0, 0] width 0 height 0
click at [138, 467] on button "View Results 8" at bounding box center [124, 463] width 102 height 18
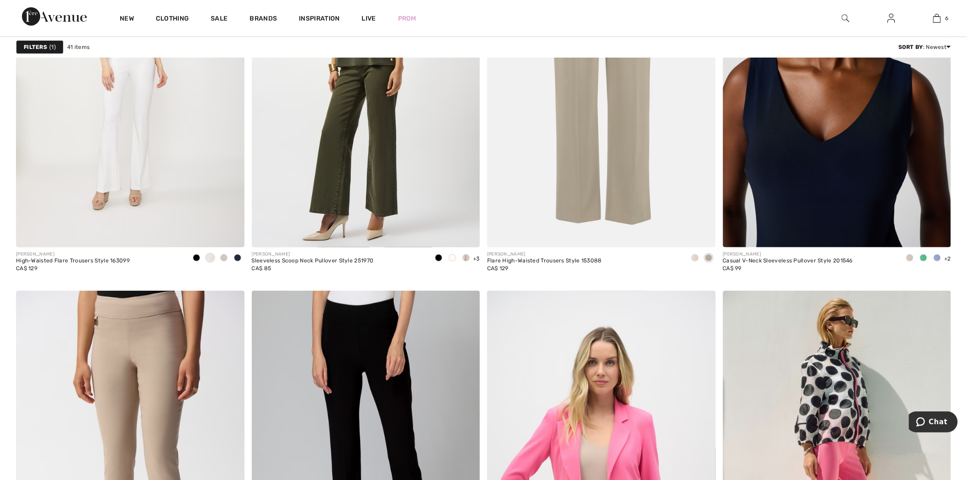
scroll to position [1423, 0]
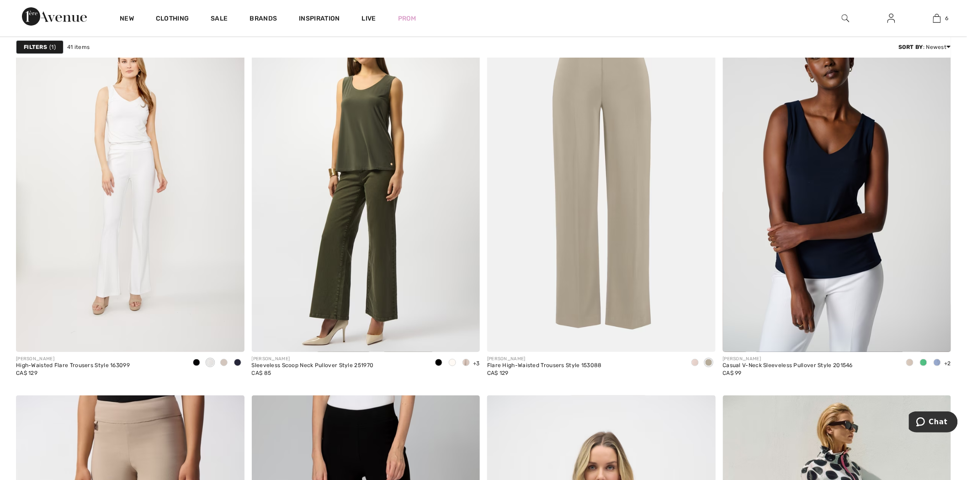
click at [844, 23] on div at bounding box center [846, 18] width 46 height 37
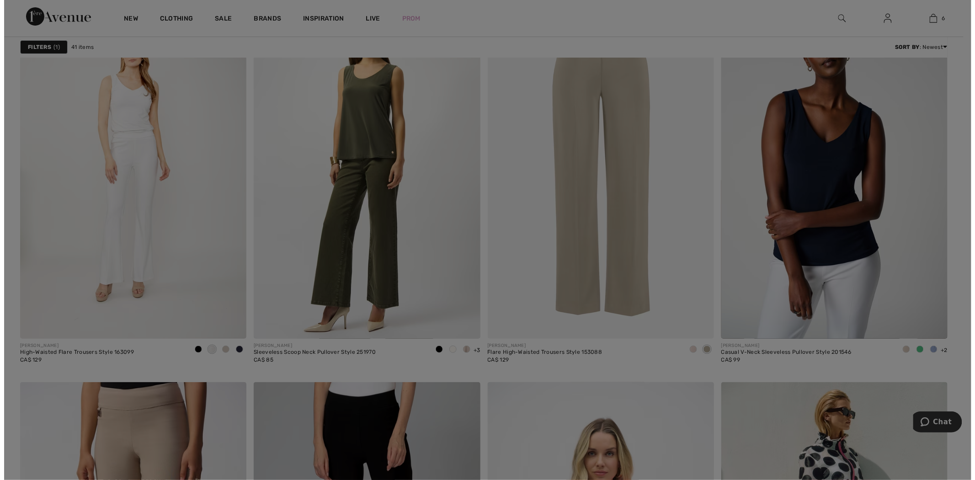
scroll to position [1433, 0]
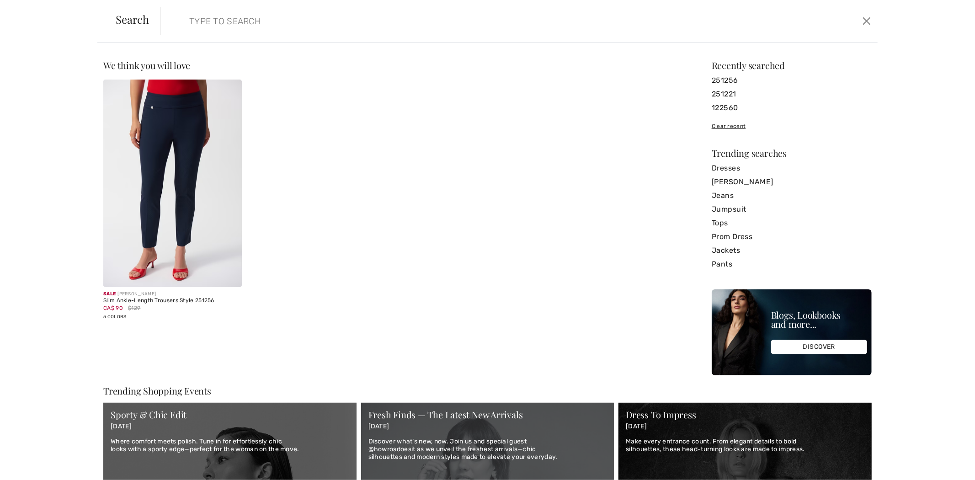
paste input "8166690"
type input "8166690"
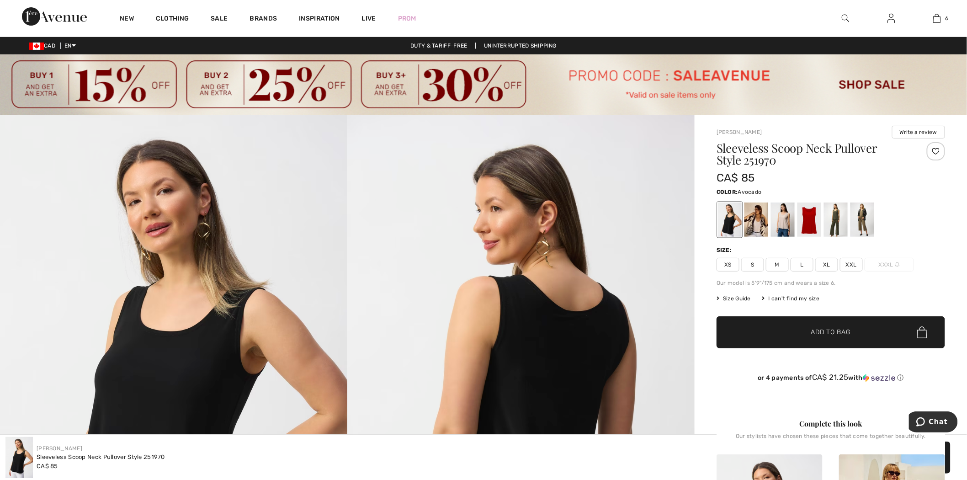
drag, startPoint x: 834, startPoint y: 222, endPoint x: 840, endPoint y: 221, distance: 6.0
click at [834, 222] on div at bounding box center [836, 220] width 24 height 34
